Goal: Task Accomplishment & Management: Use online tool/utility

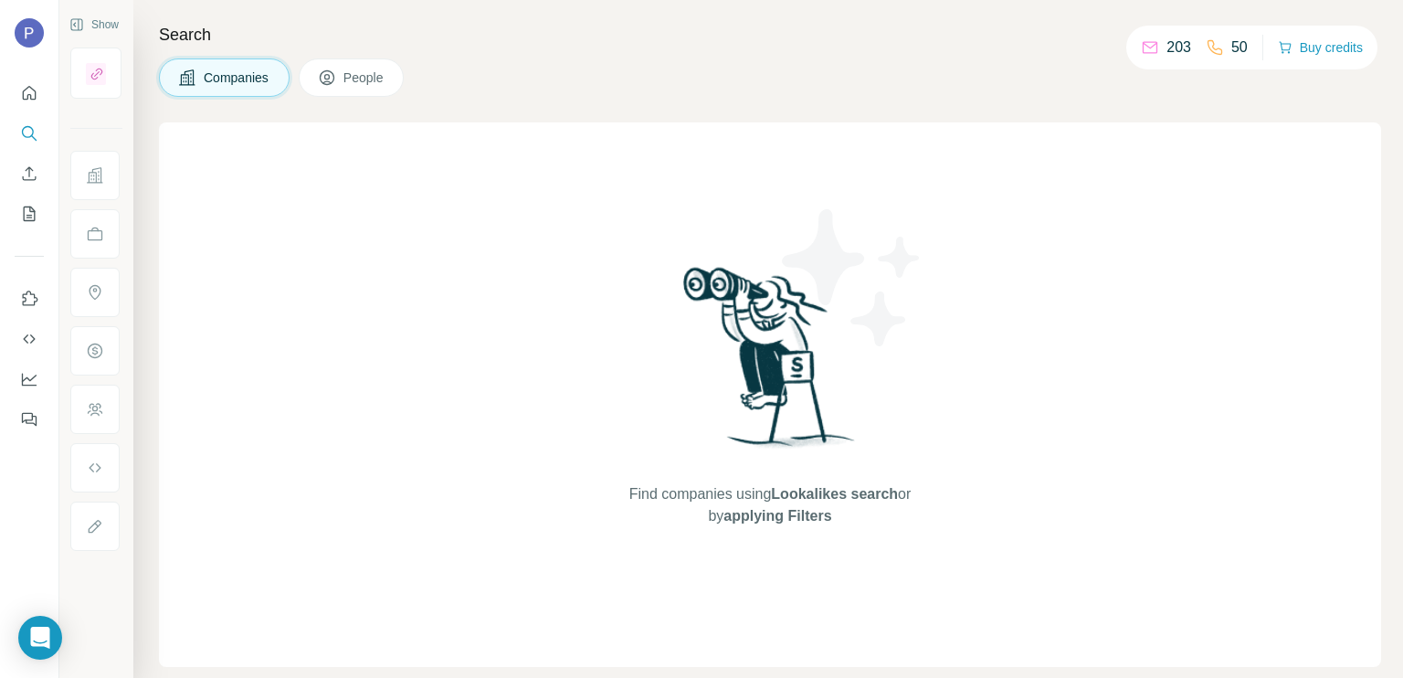
click at [541, 394] on div "Find companies using Lookalikes search or by applying Filters" at bounding box center [770, 394] width 1222 height 544
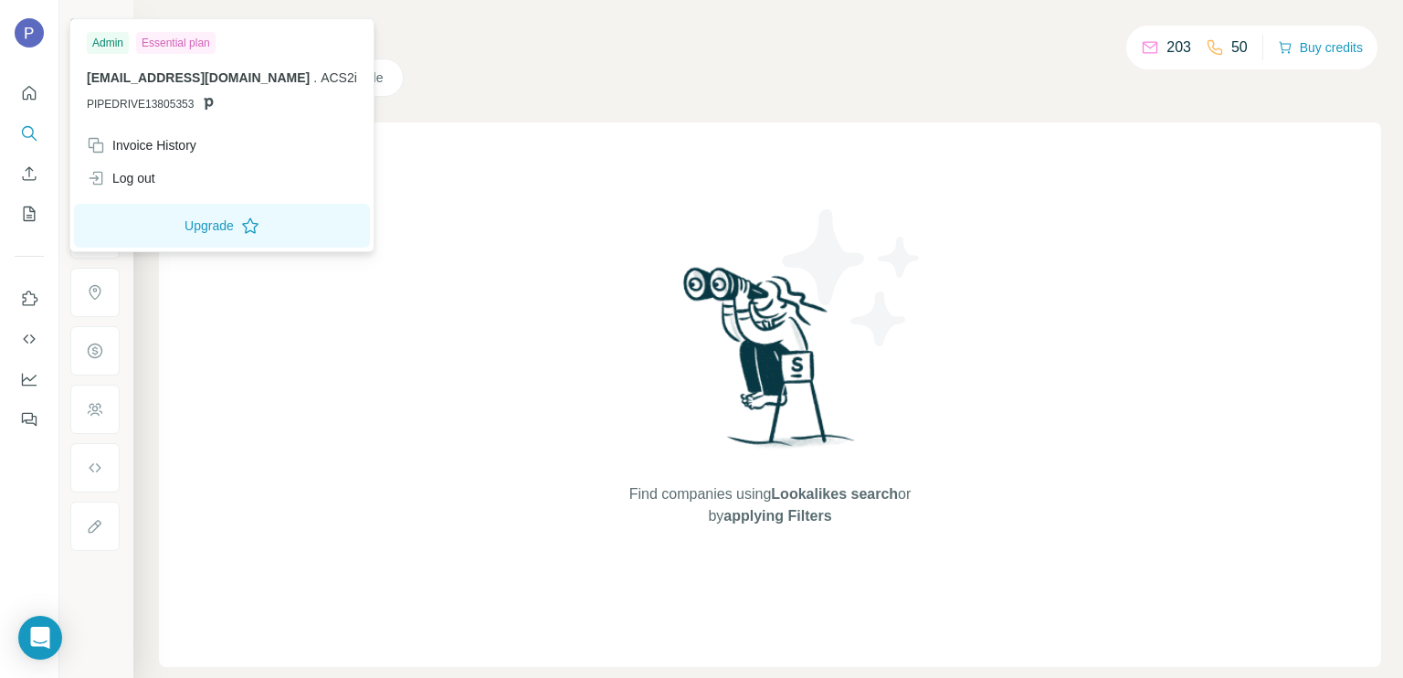
click at [52, 37] on div at bounding box center [31, 35] width 53 height 60
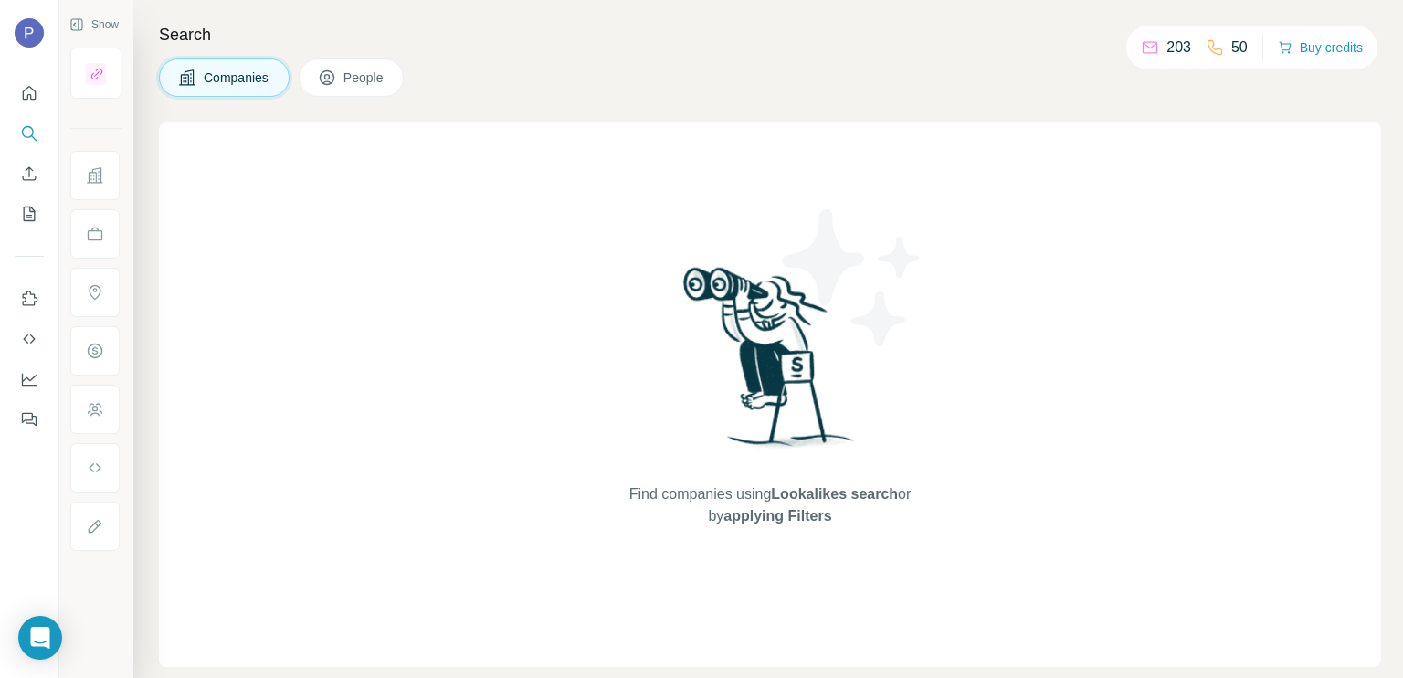
click at [33, 32] on img at bounding box center [29, 32] width 29 height 29
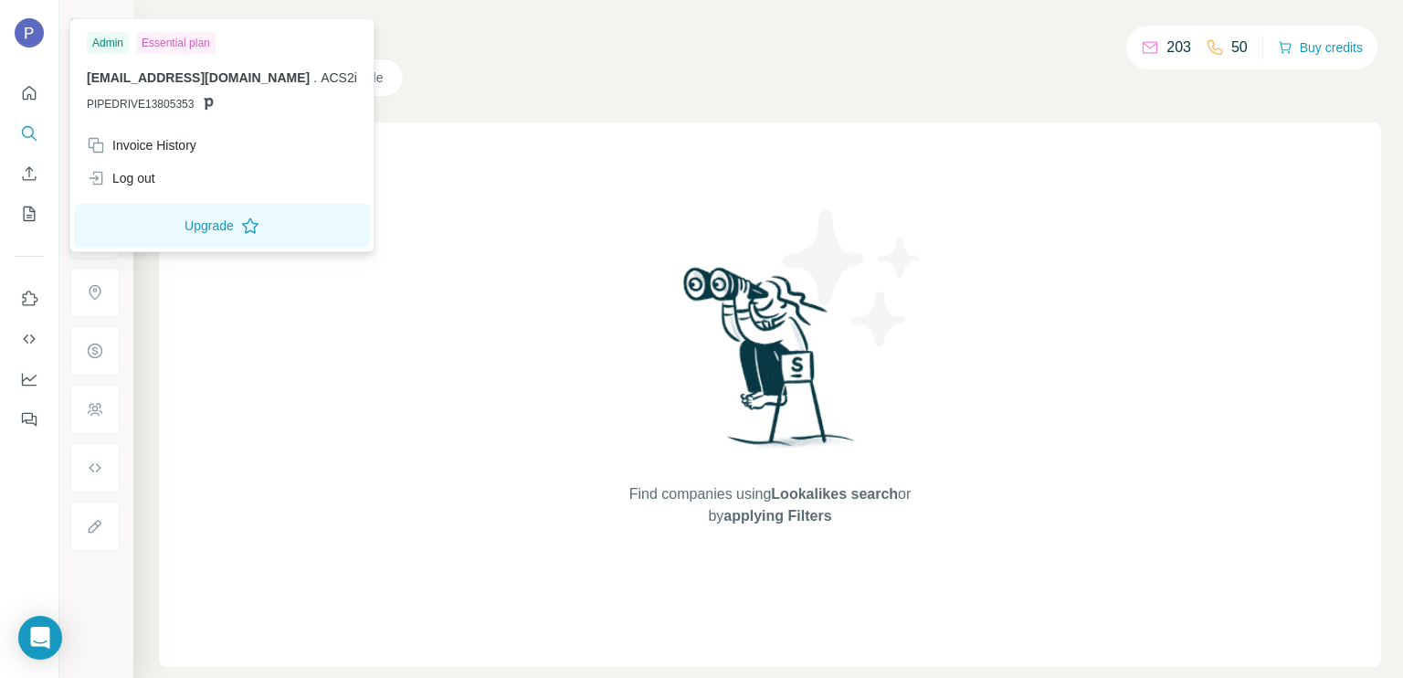
click at [33, 32] on img at bounding box center [29, 32] width 29 height 29
click at [30, 296] on icon "Use Surfe on LinkedIn" at bounding box center [29, 299] width 18 height 18
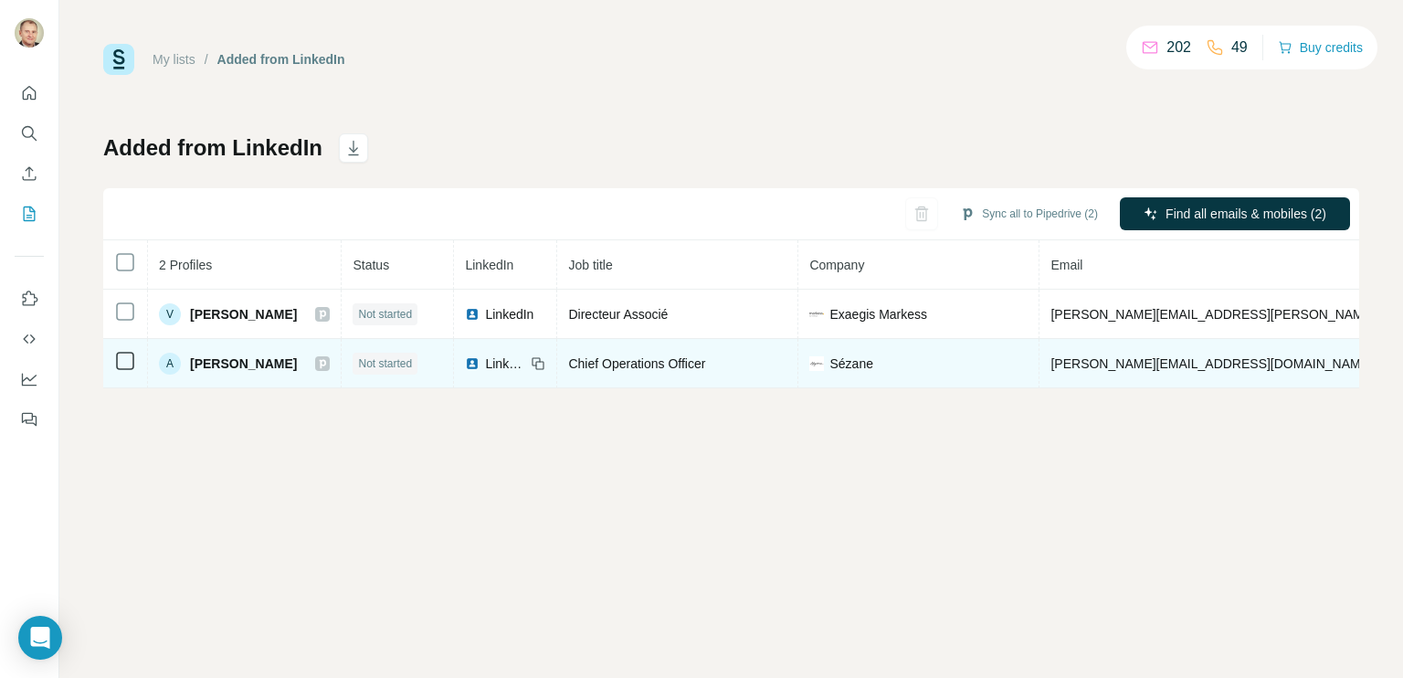
click at [270, 364] on span "Arnaud Ameline" at bounding box center [243, 363] width 107 height 18
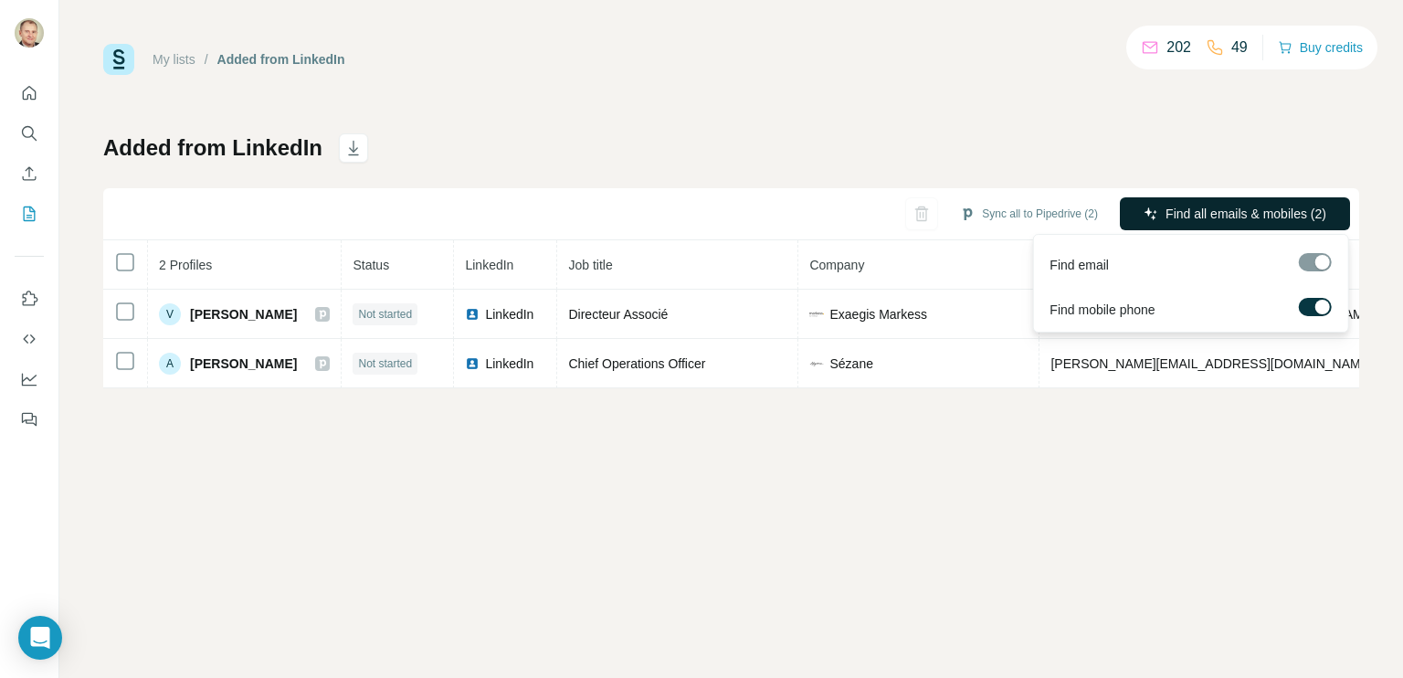
click at [1289, 215] on span "Find all emails & mobiles (2)" at bounding box center [1245, 214] width 161 height 18
